Goal: Task Accomplishment & Management: Manage account settings

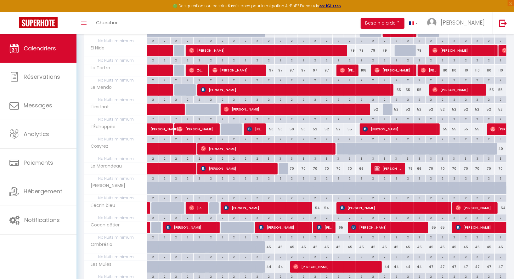
scroll to position [64, 0]
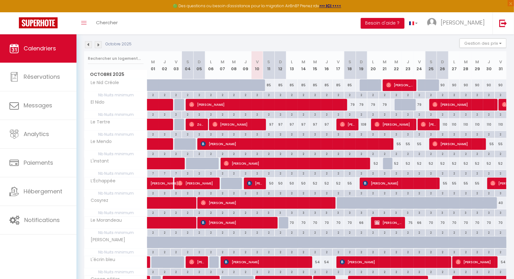
click at [99, 46] on img at bounding box center [98, 44] width 7 height 7
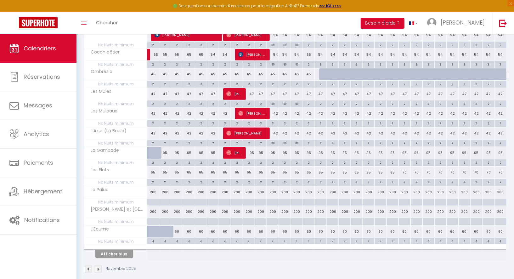
scroll to position [292, 0]
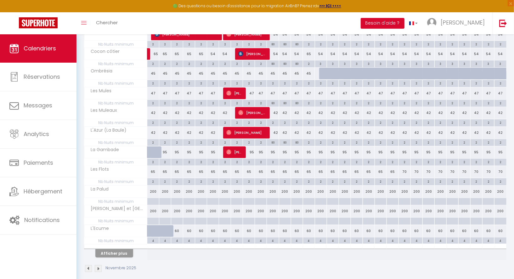
click at [88, 265] on img at bounding box center [88, 268] width 7 height 7
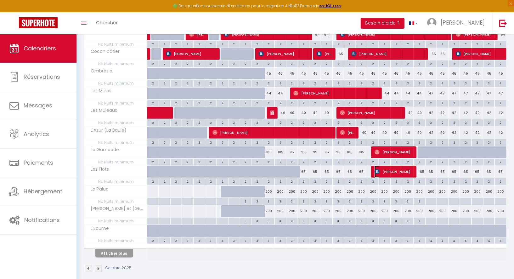
click at [382, 166] on span "[PERSON_NAME]" at bounding box center [394, 172] width 39 height 12
select select "OK"
select select "KO"
select select "0"
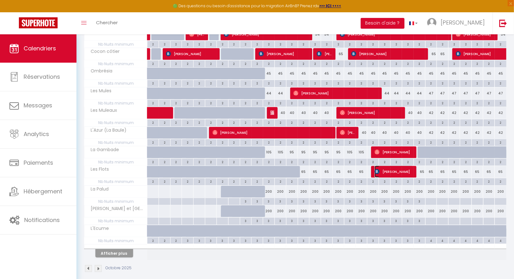
select select "1"
select select
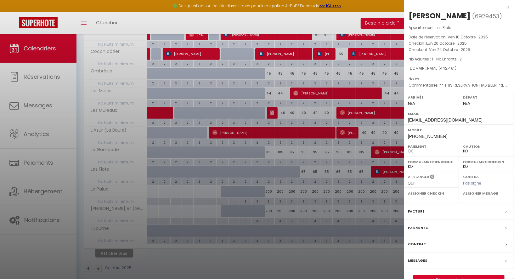
click at [388, 121] on div at bounding box center [257, 139] width 514 height 279
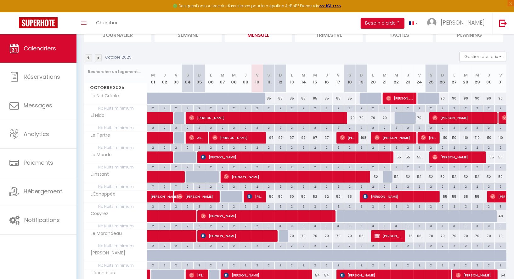
scroll to position [0, 0]
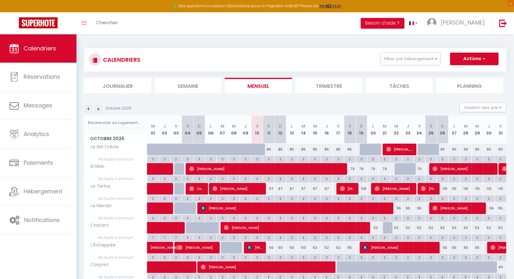
click at [99, 107] on img at bounding box center [98, 108] width 7 height 7
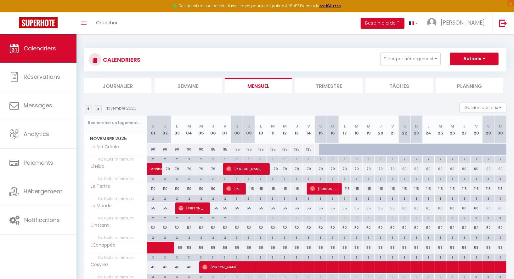
click at [99, 107] on img at bounding box center [98, 108] width 7 height 7
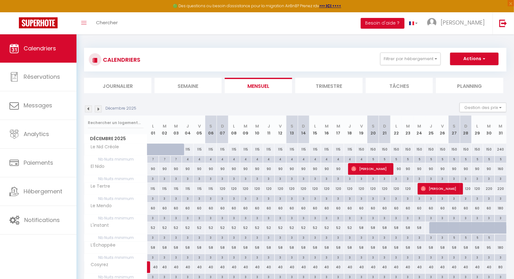
click at [90, 110] on img at bounding box center [88, 108] width 7 height 7
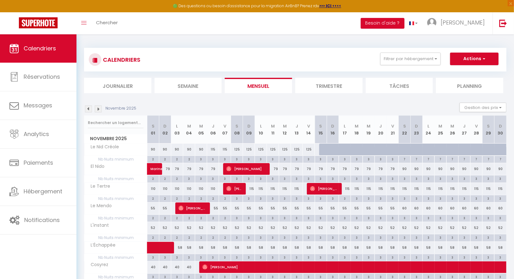
click at [88, 107] on img at bounding box center [88, 108] width 7 height 7
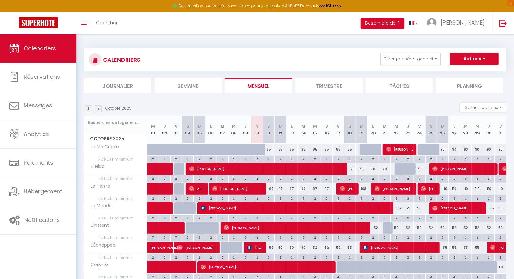
click at [88, 107] on img at bounding box center [88, 108] width 7 height 7
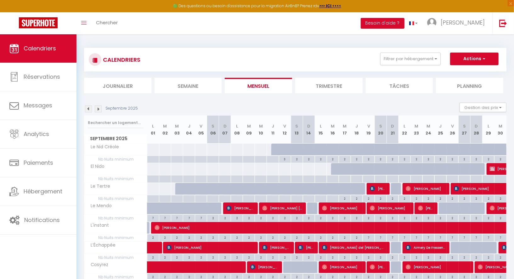
click at [99, 111] on img at bounding box center [98, 108] width 7 height 7
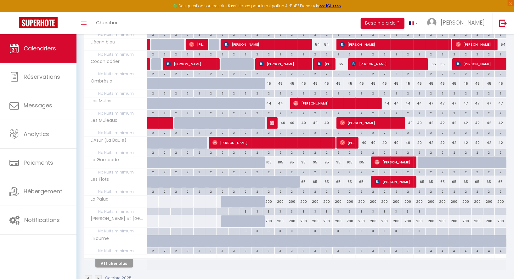
scroll to position [292, 0]
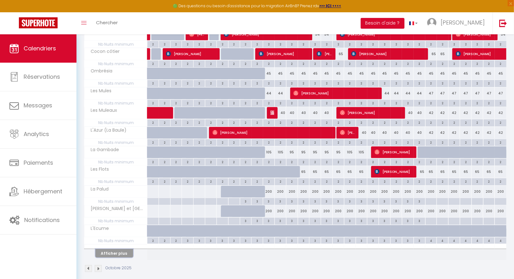
click at [128, 249] on button "Afficher plus" at bounding box center [114, 253] width 38 height 9
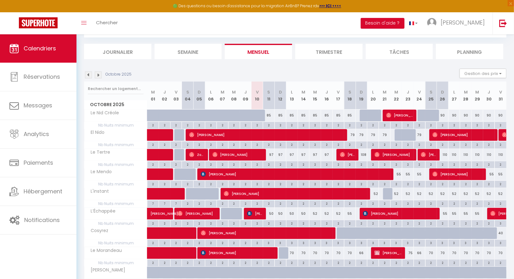
scroll to position [0, 0]
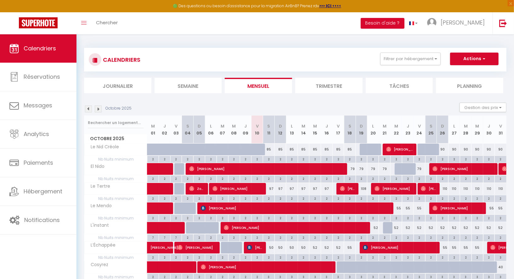
click at [87, 109] on img at bounding box center [88, 108] width 7 height 7
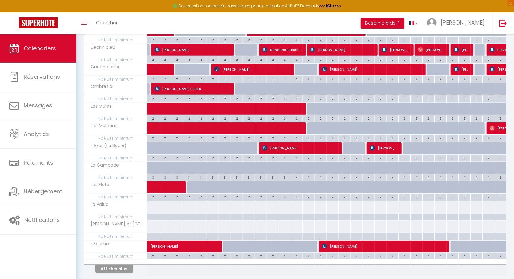
scroll to position [275, 0]
